Goal: Use online tool/utility: Utilize a website feature to perform a specific function

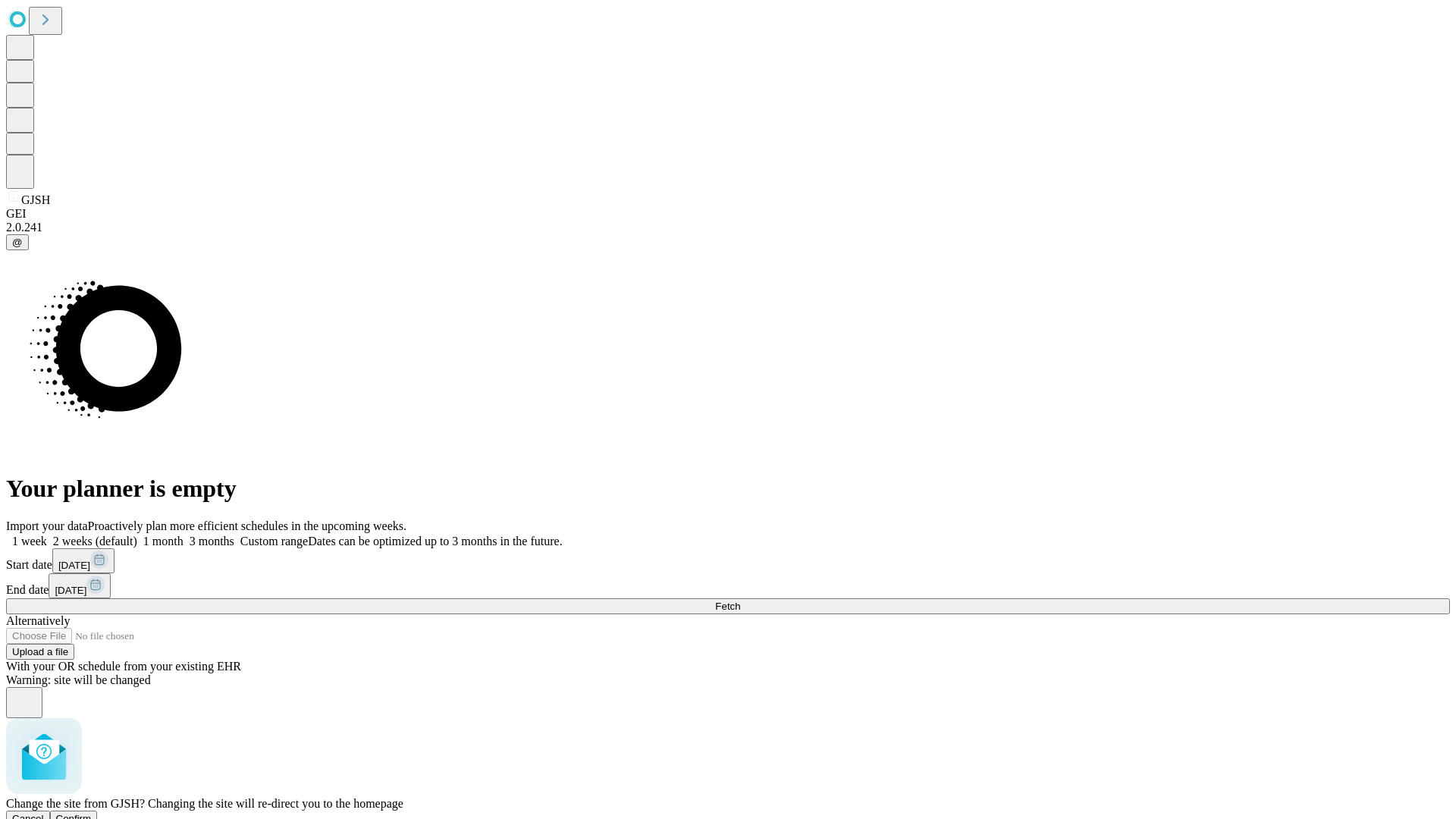
click at [92, 813] on span "Confirm" at bounding box center [74, 818] width 36 height 11
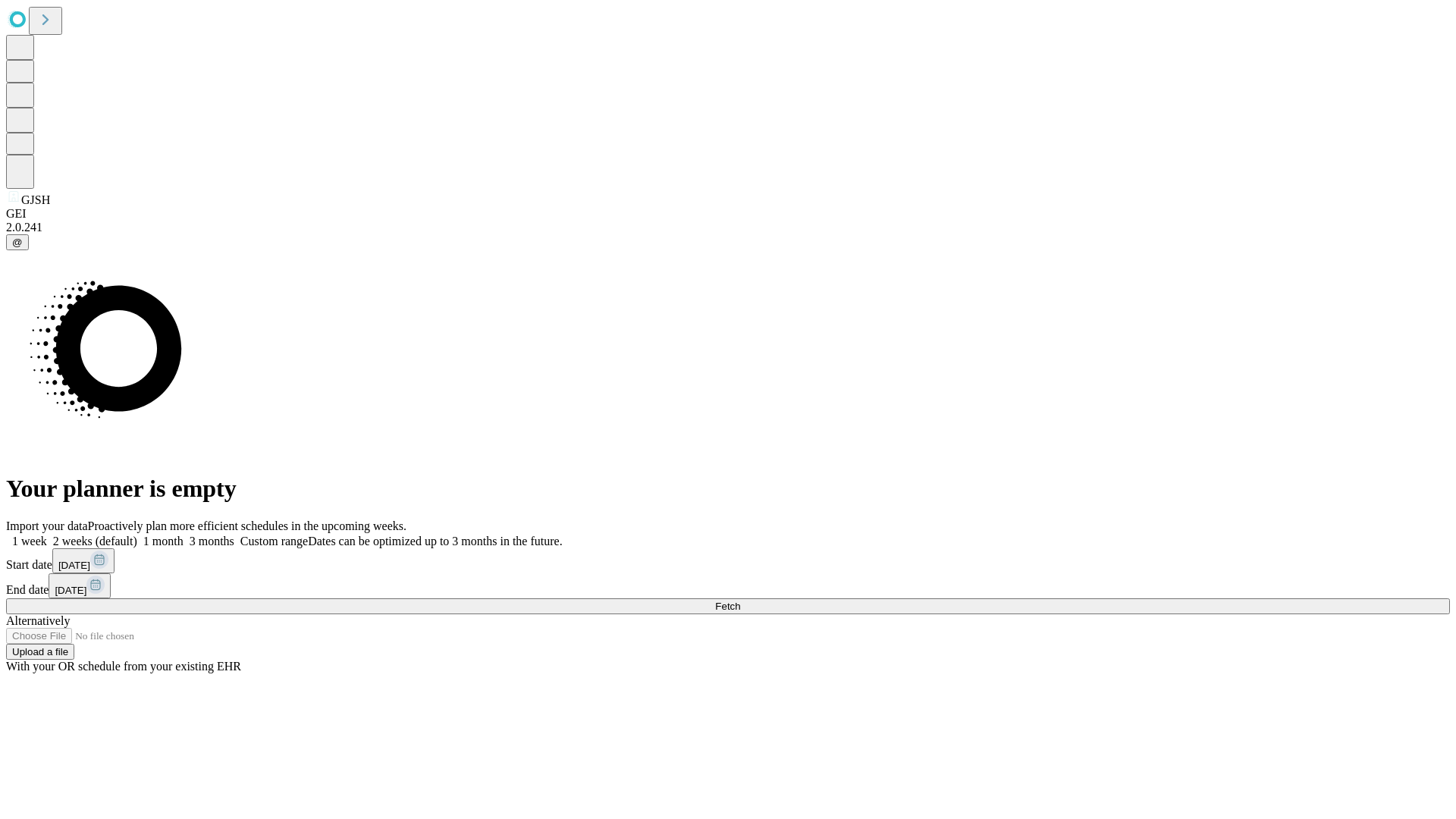
click at [138, 535] on label "2 weeks (default)" at bounding box center [92, 541] width 90 height 13
click at [740, 601] on span "Fetch" at bounding box center [728, 606] width 25 height 11
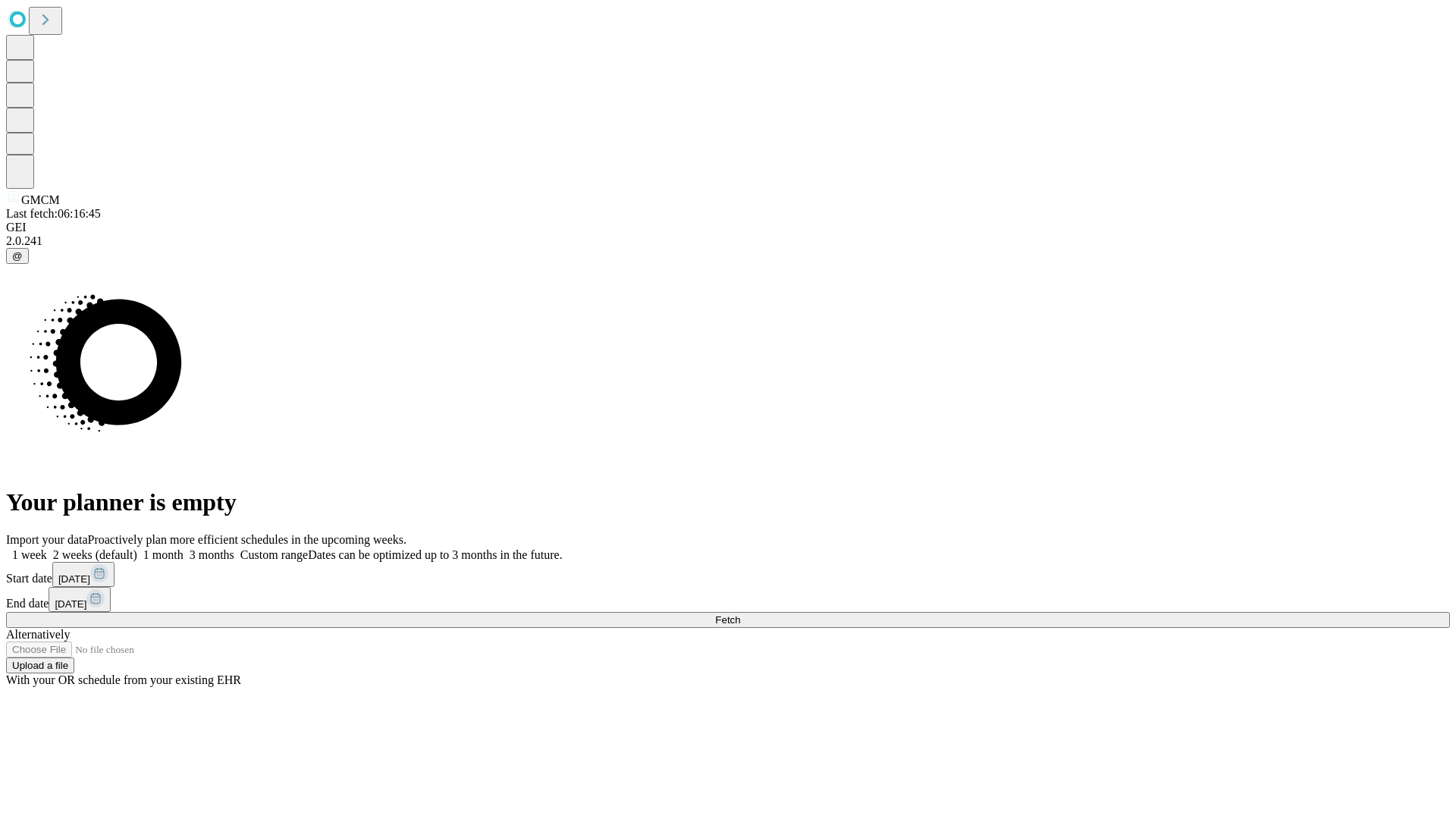
click at [138, 549] on label "2 weeks (default)" at bounding box center [92, 555] width 90 height 13
click at [740, 614] on span "Fetch" at bounding box center [728, 619] width 25 height 11
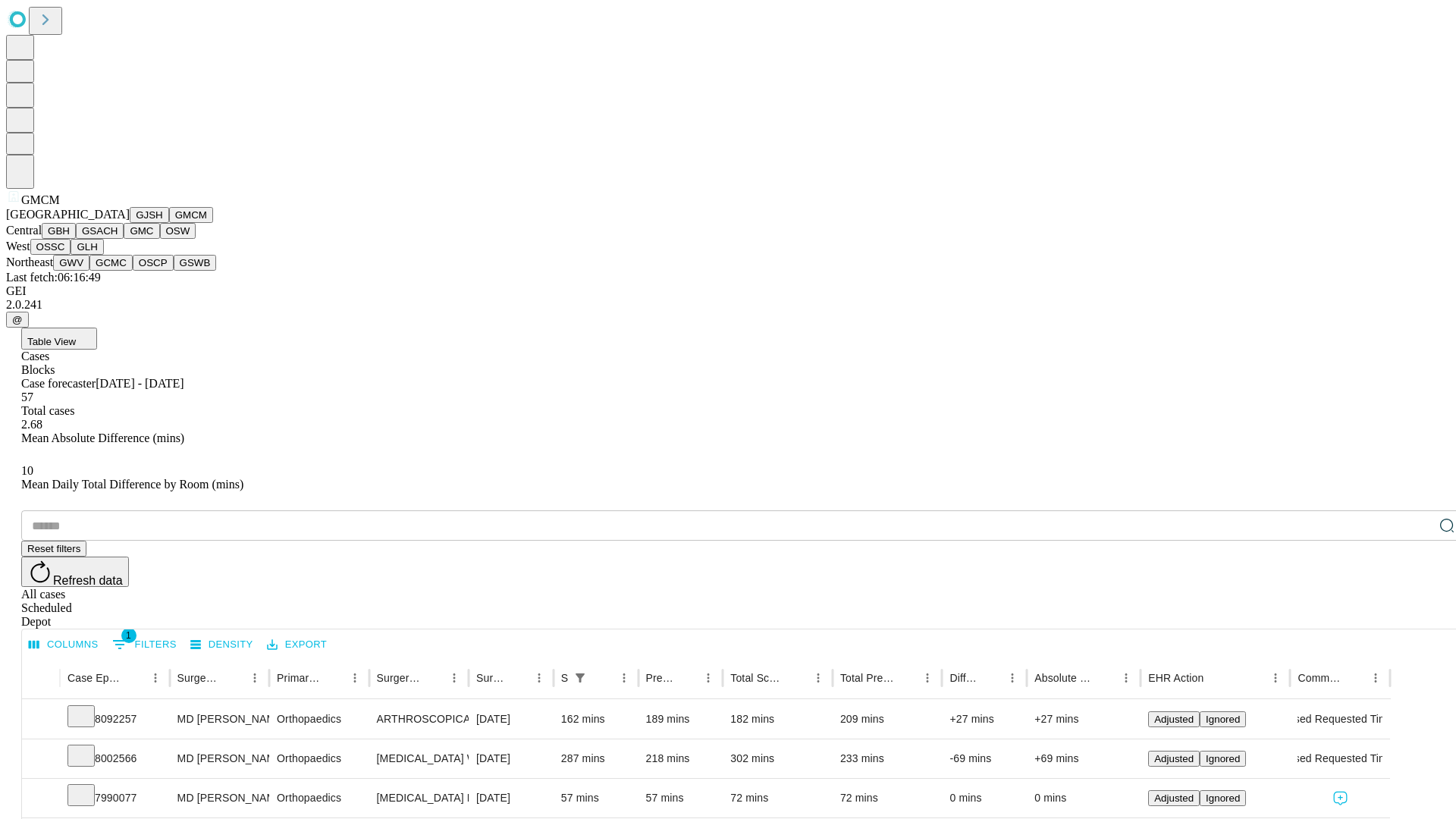
click at [76, 238] on button "GBH" at bounding box center [59, 230] width 34 height 16
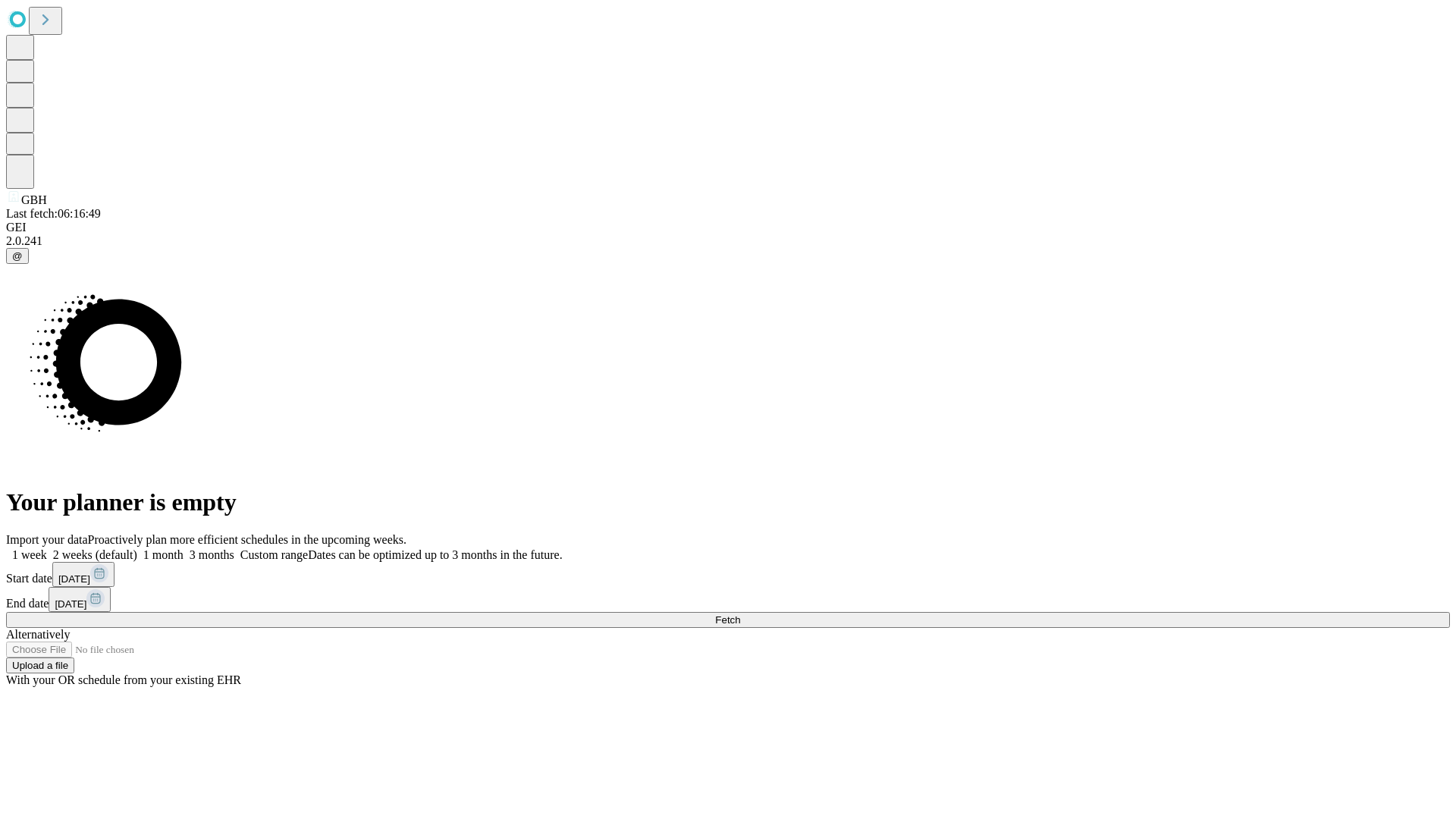
click at [138, 549] on label "2 weeks (default)" at bounding box center [92, 555] width 90 height 13
click at [740, 614] on span "Fetch" at bounding box center [728, 619] width 25 height 11
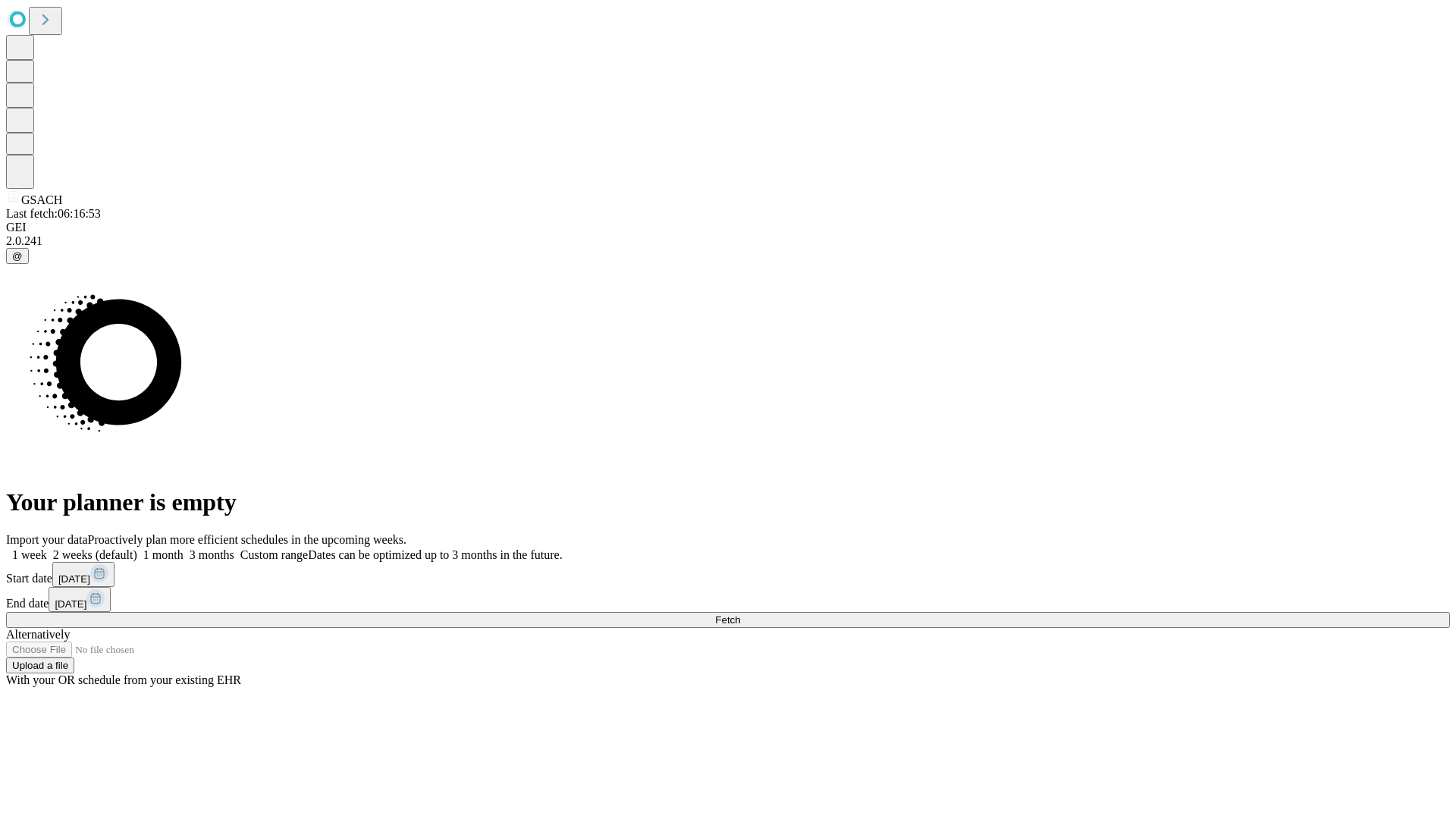
click at [138, 549] on label "2 weeks (default)" at bounding box center [92, 555] width 90 height 13
click at [740, 614] on span "Fetch" at bounding box center [728, 619] width 25 height 11
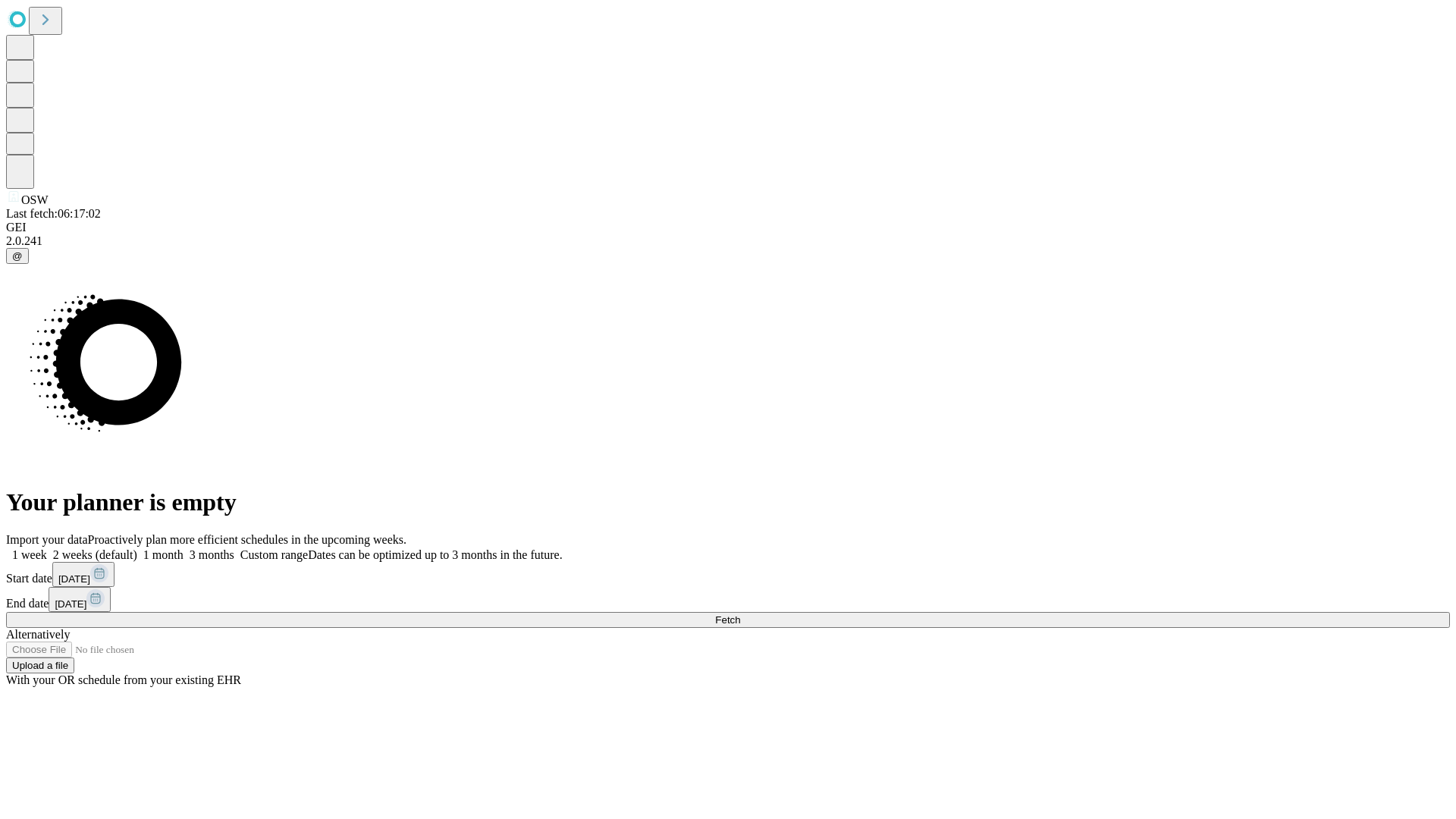
click at [138, 549] on label "2 weeks (default)" at bounding box center [92, 555] width 90 height 13
click at [740, 614] on span "Fetch" at bounding box center [728, 619] width 25 height 11
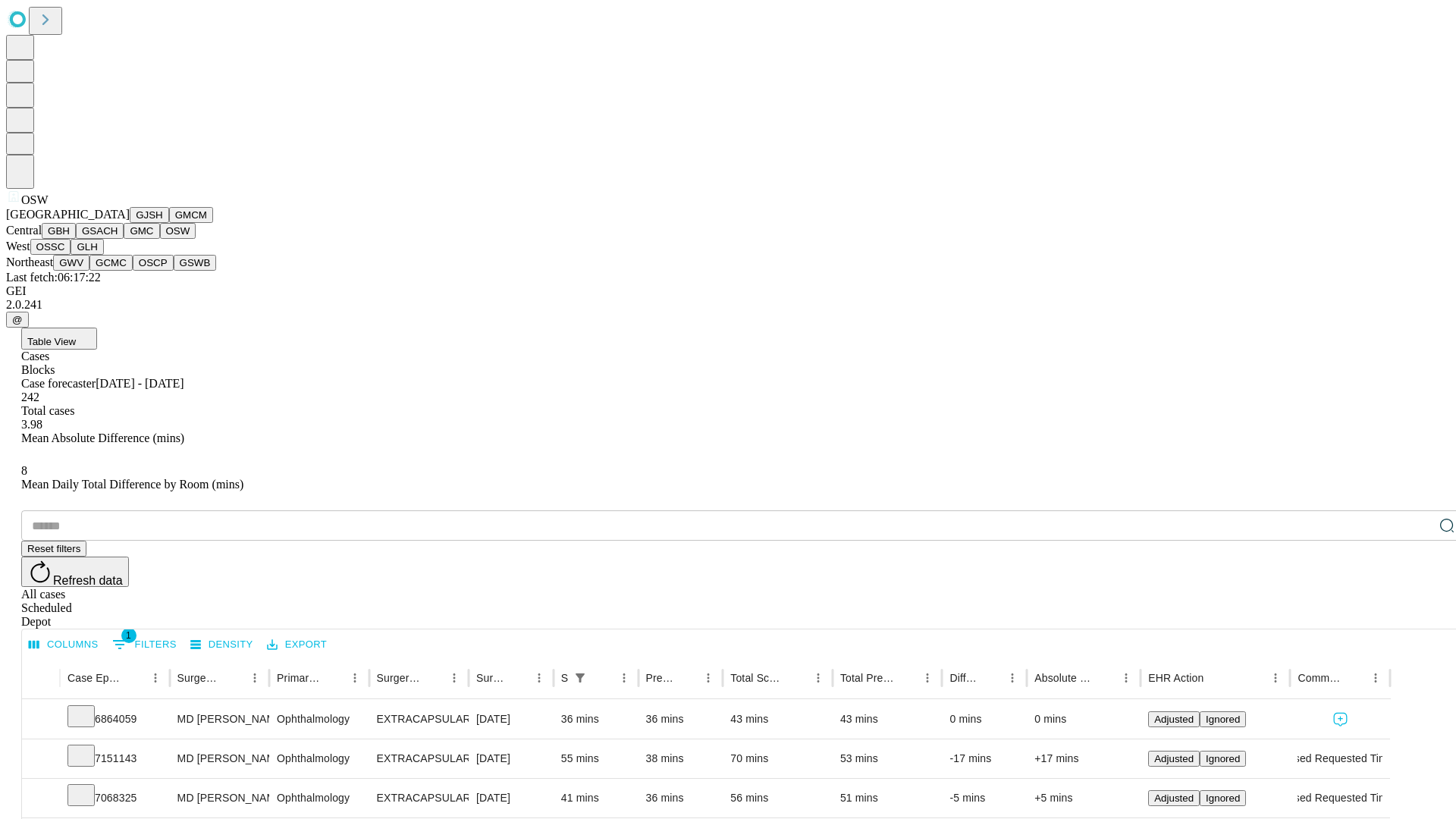
click at [71, 254] on button "OSSC" at bounding box center [50, 246] width 41 height 16
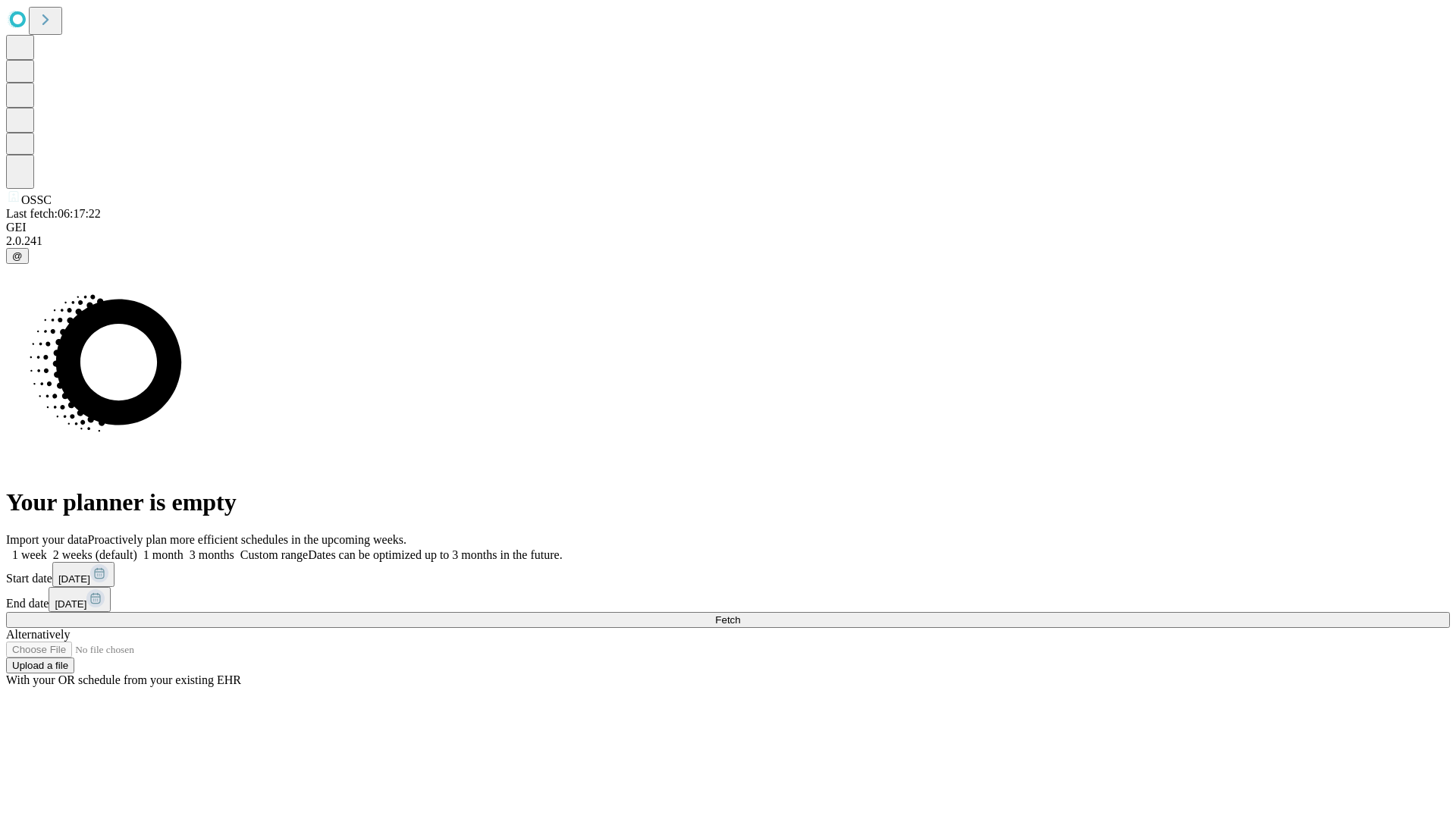
click at [138, 549] on label "2 weeks (default)" at bounding box center [92, 555] width 90 height 13
click at [740, 614] on span "Fetch" at bounding box center [728, 619] width 25 height 11
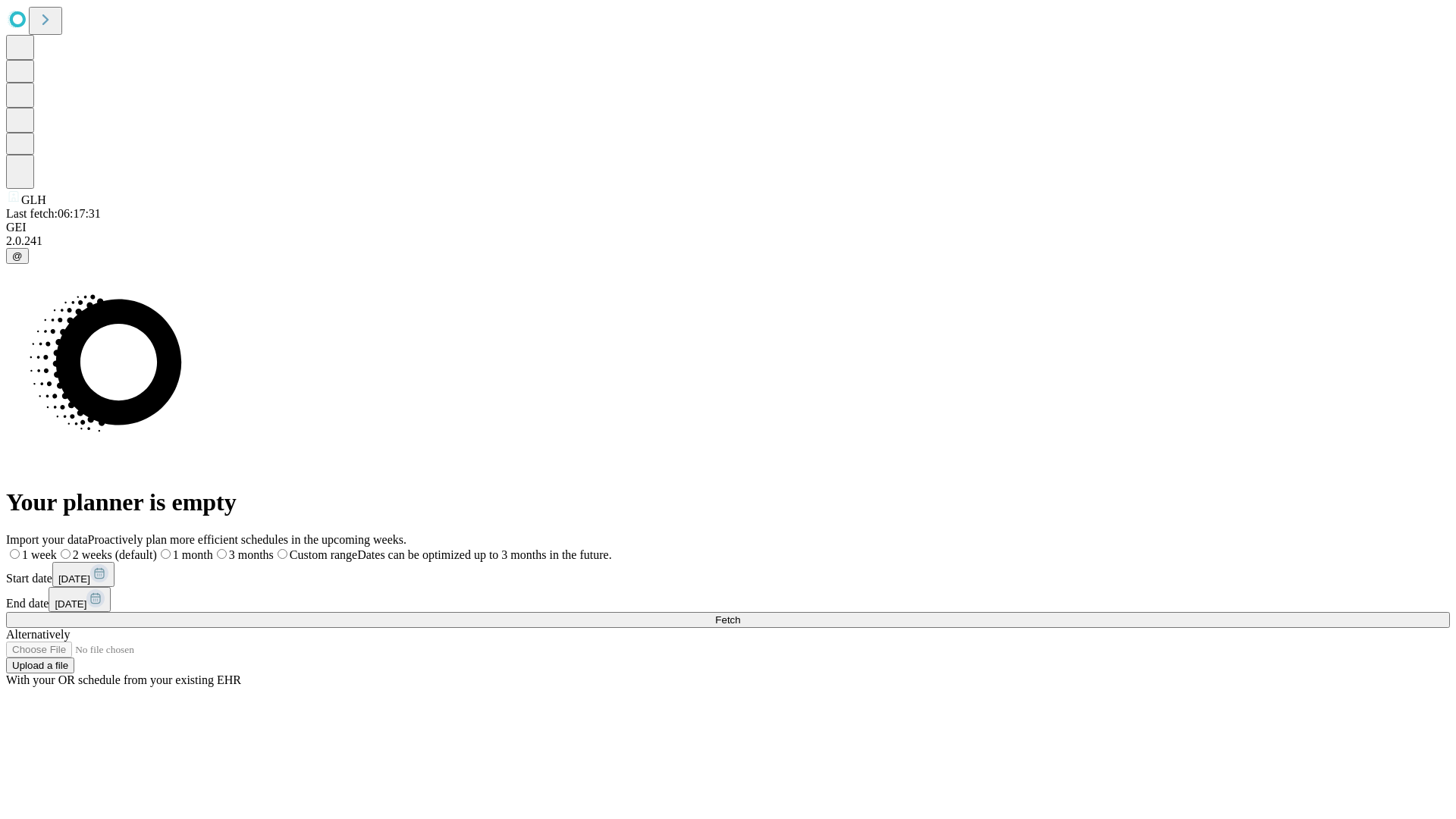
click at [157, 549] on label "2 weeks (default)" at bounding box center [107, 555] width 100 height 13
click at [740, 614] on span "Fetch" at bounding box center [728, 619] width 25 height 11
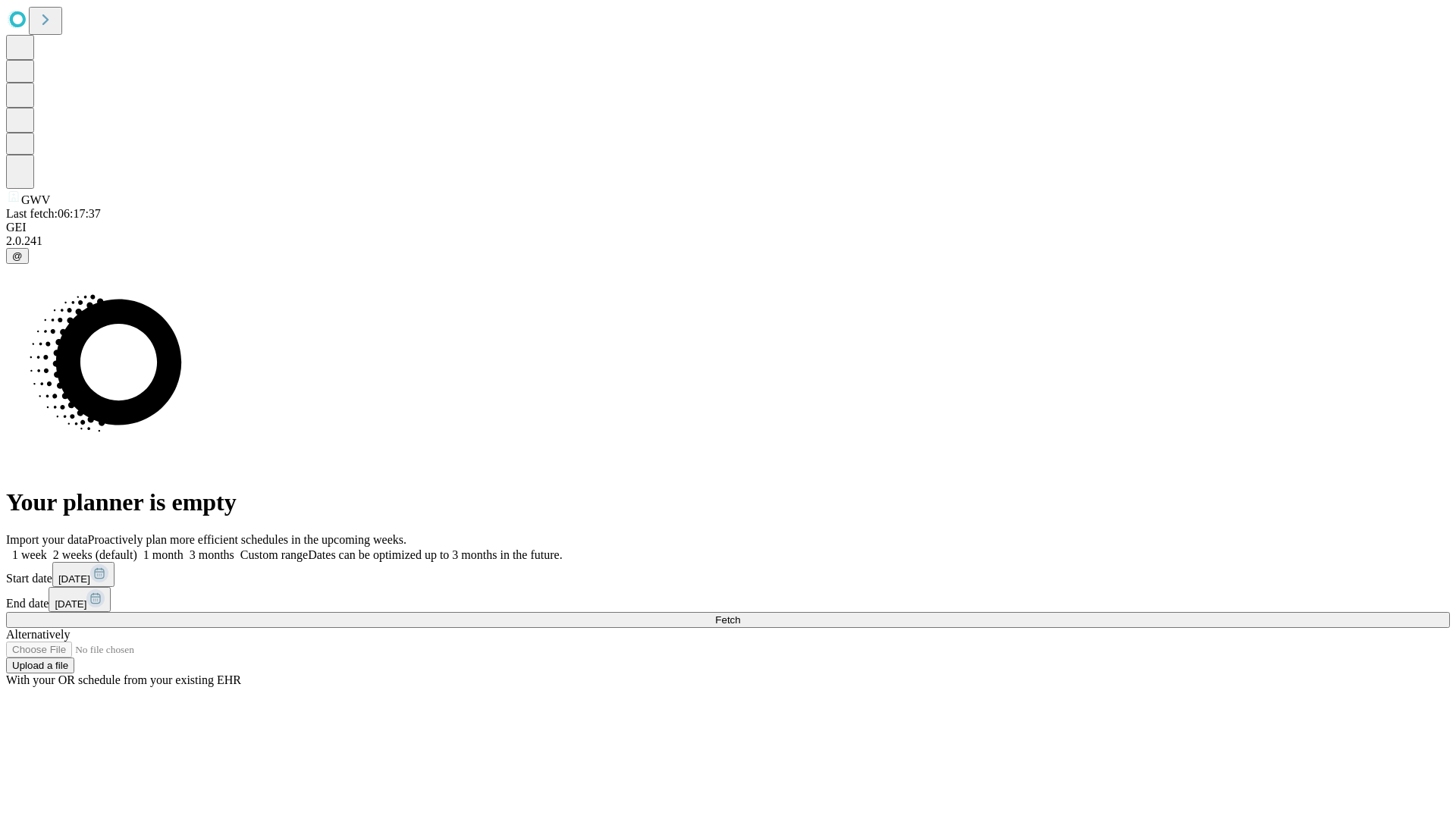
click at [740, 614] on span "Fetch" at bounding box center [728, 619] width 25 height 11
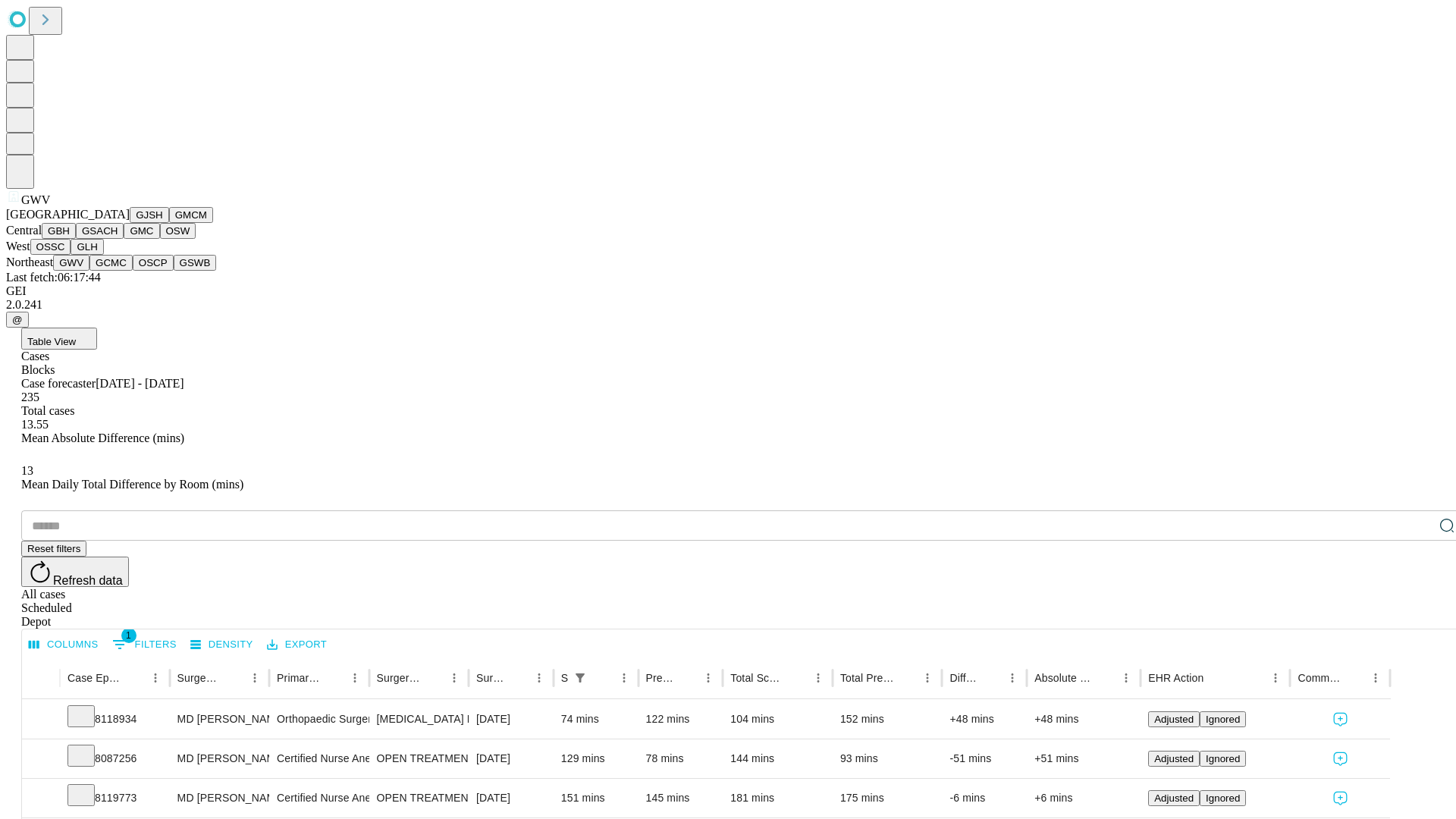
click at [118, 270] on button "GCMC" at bounding box center [111, 262] width 43 height 16
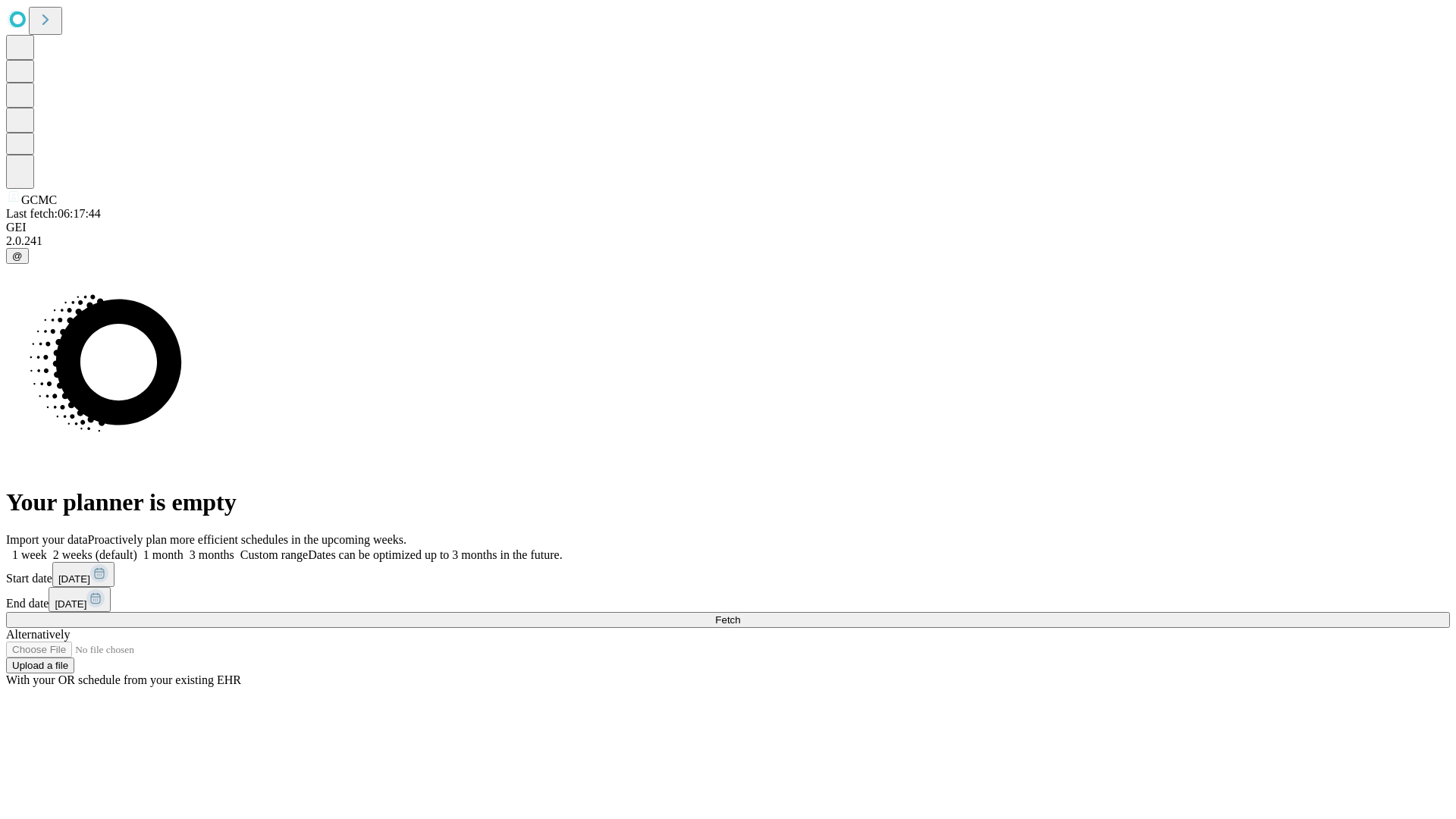
click at [138, 549] on label "2 weeks (default)" at bounding box center [92, 555] width 90 height 13
click at [740, 614] on span "Fetch" at bounding box center [728, 619] width 25 height 11
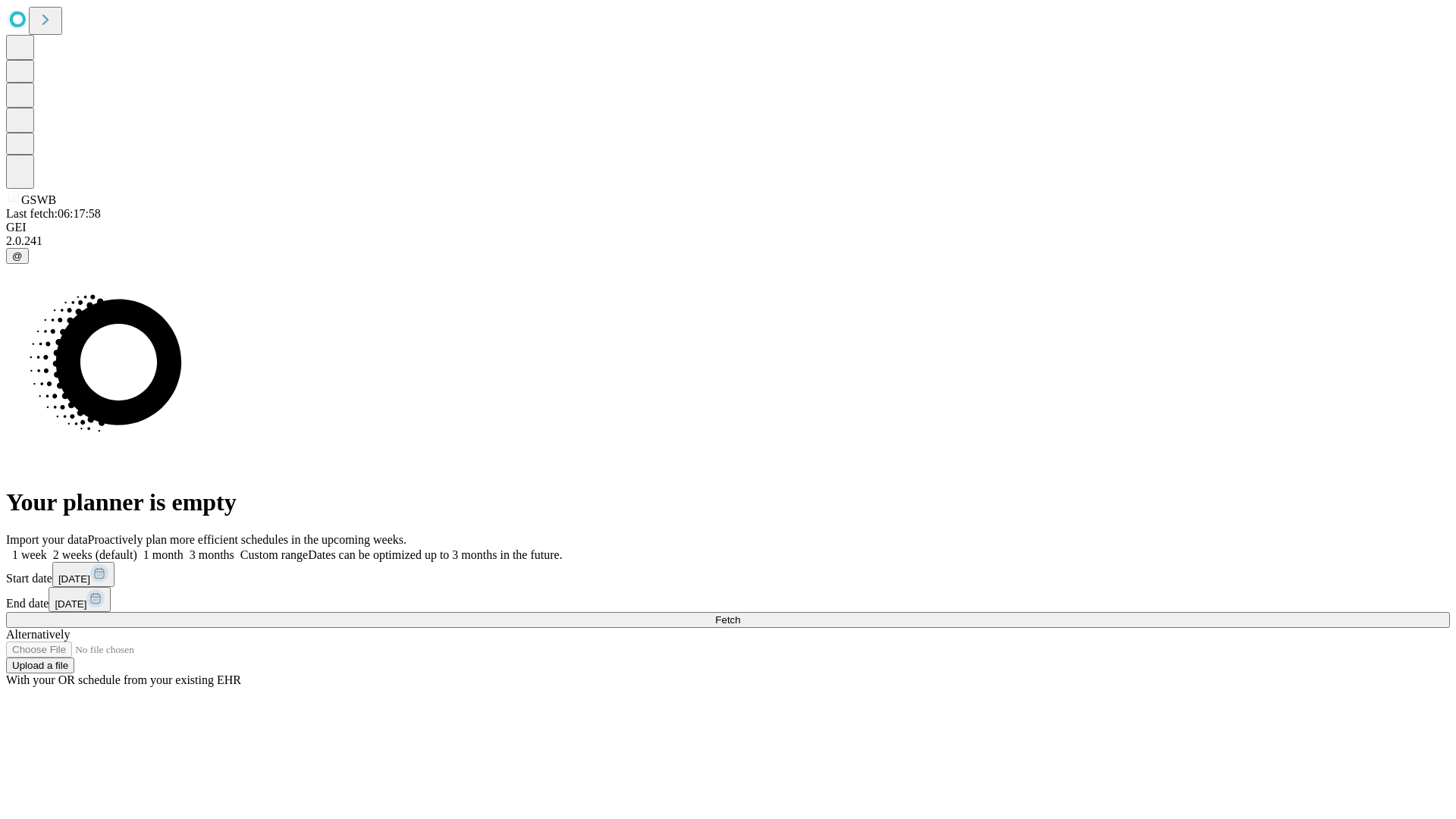
click at [138, 549] on label "2 weeks (default)" at bounding box center [92, 555] width 90 height 13
click at [740, 614] on span "Fetch" at bounding box center [728, 619] width 25 height 11
